Goal: Task Accomplishment & Management: Manage account settings

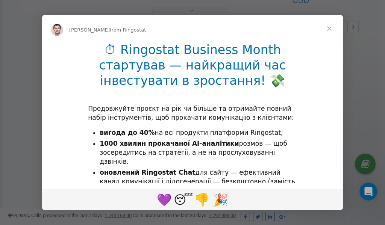
click at [330, 30] on span "Close" at bounding box center [329, 28] width 27 height 27
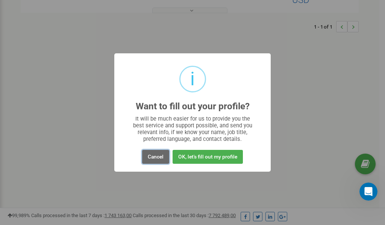
click at [154, 157] on button "Cancel" at bounding box center [155, 157] width 27 height 14
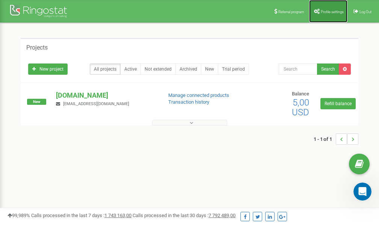
click at [329, 11] on span "Profile settings" at bounding box center [332, 12] width 23 height 4
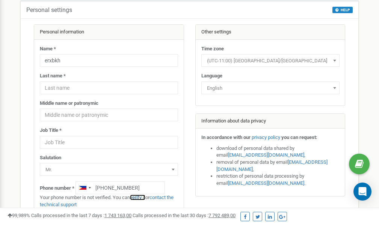
click at [144, 197] on link "verify it" at bounding box center [137, 198] width 15 height 6
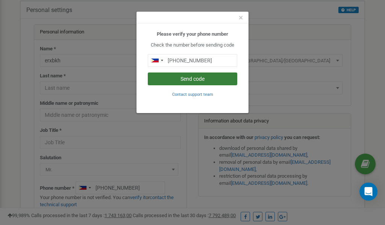
click at [190, 78] on button "Send code" at bounding box center [193, 79] width 90 height 13
